Goal: Navigation & Orientation: Find specific page/section

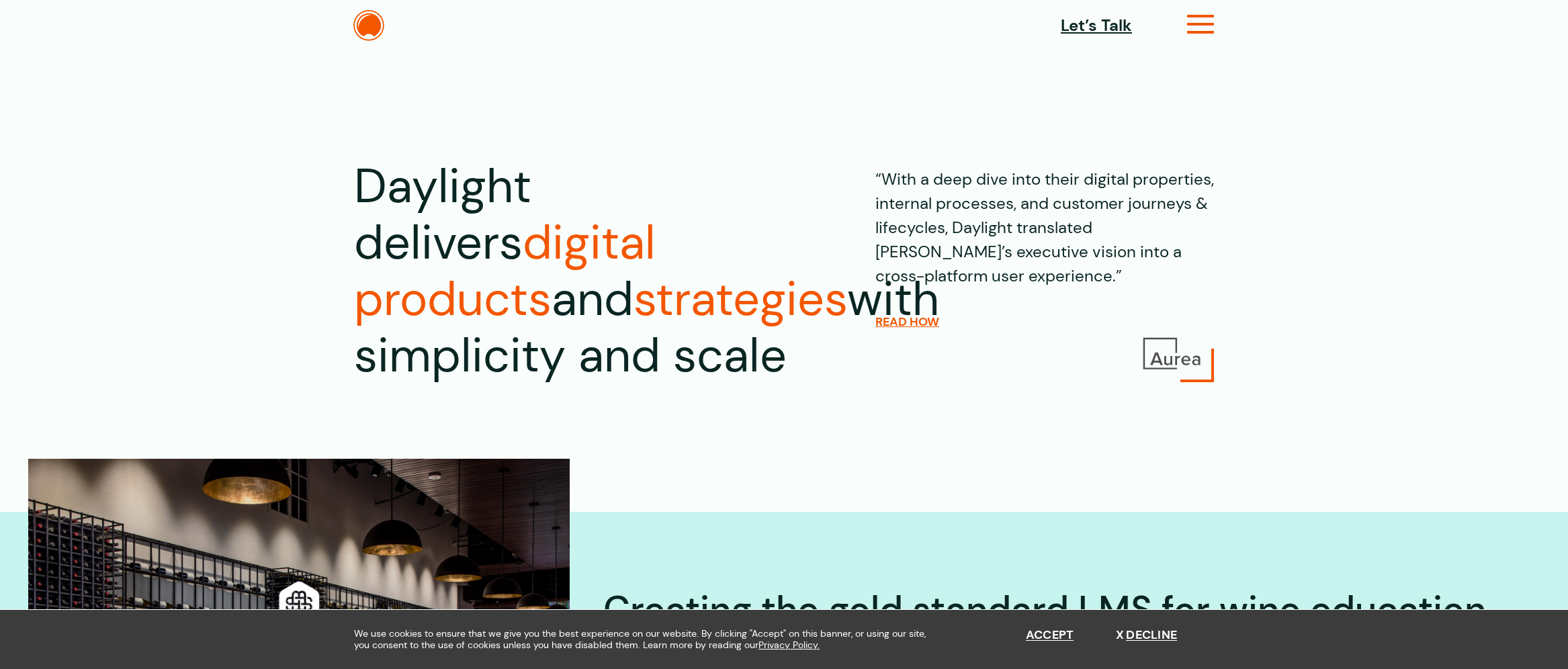
click at [1202, 26] on icon at bounding box center [1201, 29] width 27 height 14
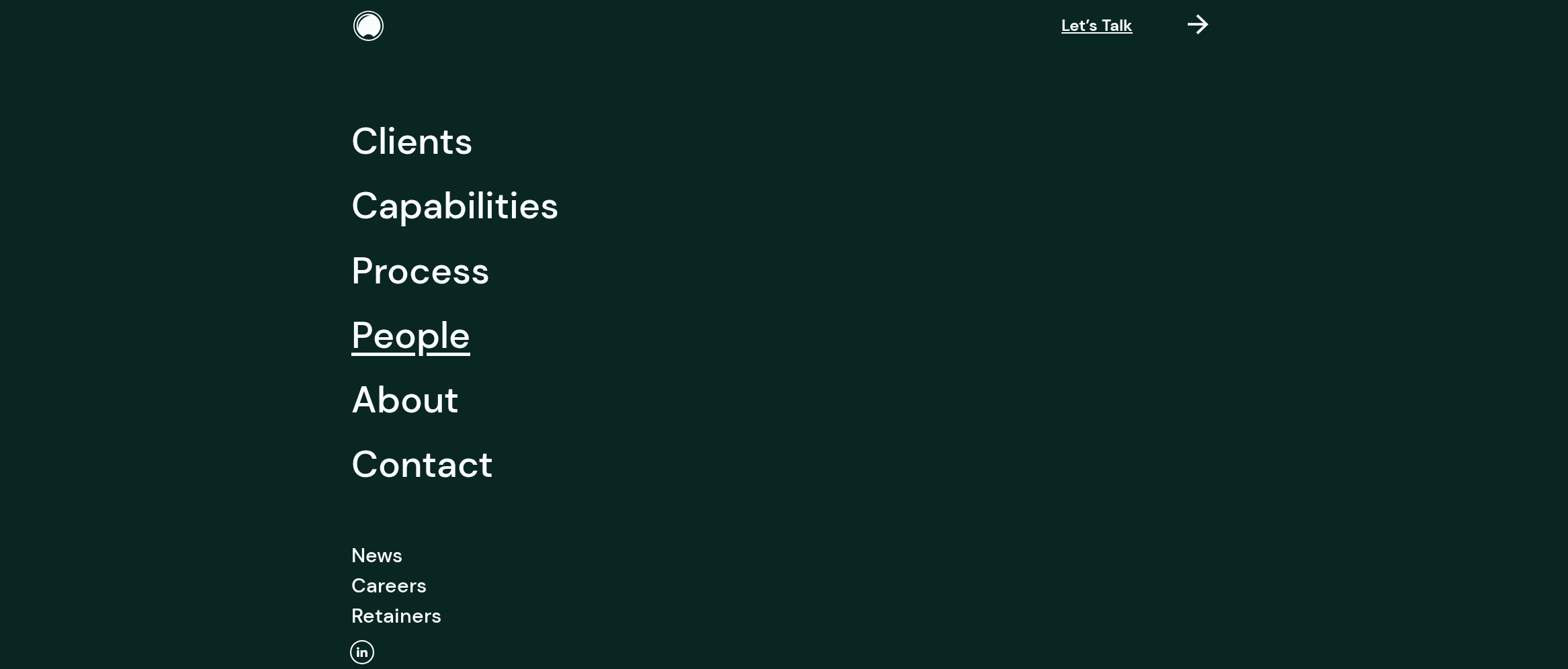
click at [446, 323] on link "People" at bounding box center [411, 335] width 119 height 65
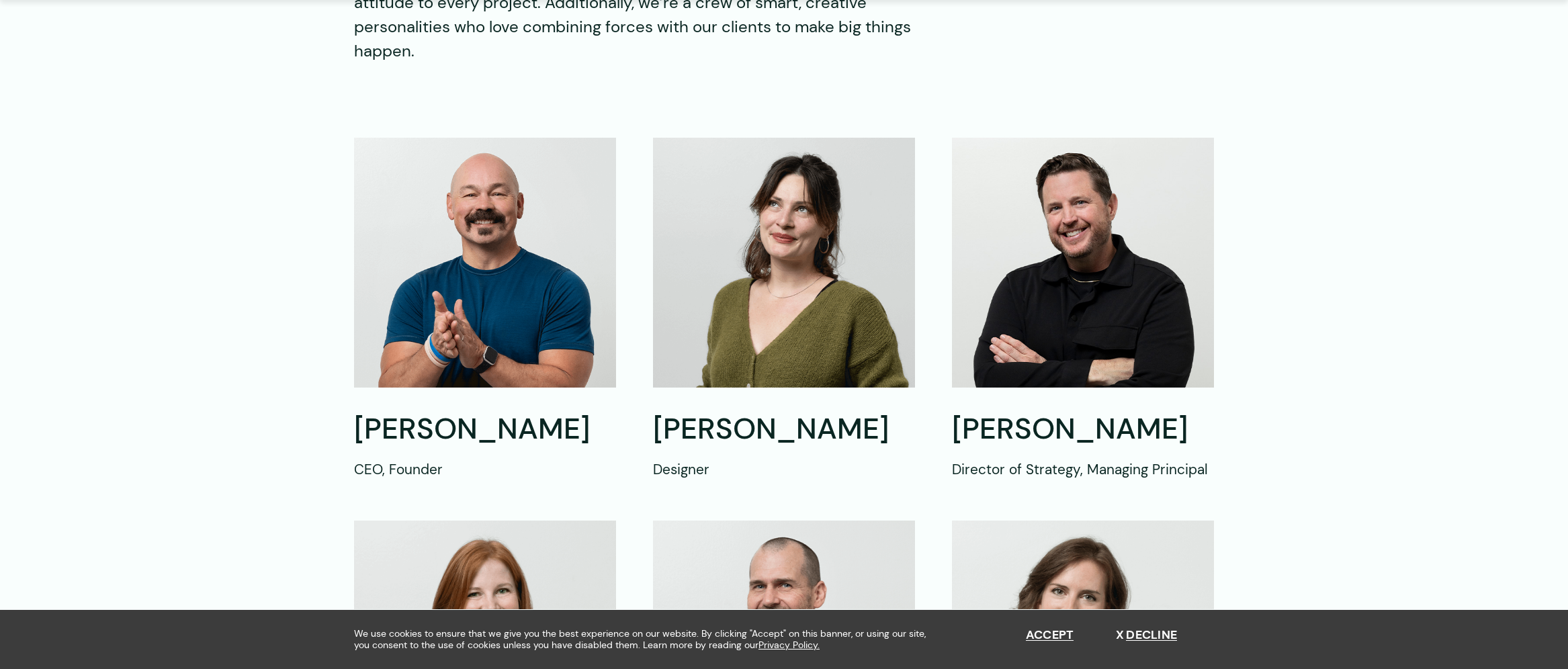
scroll to position [423, 0]
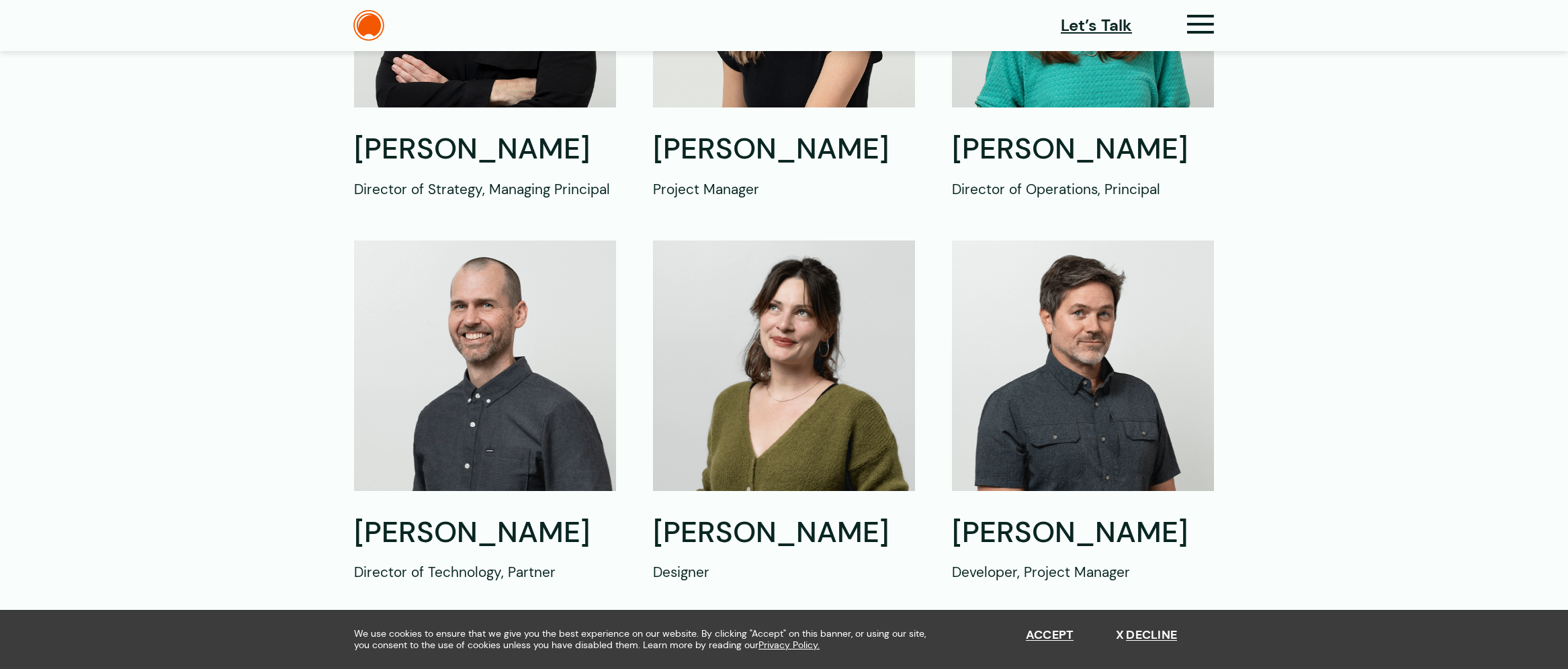
scroll to position [611, 0]
